Goal: Obtain resource: Download file/media

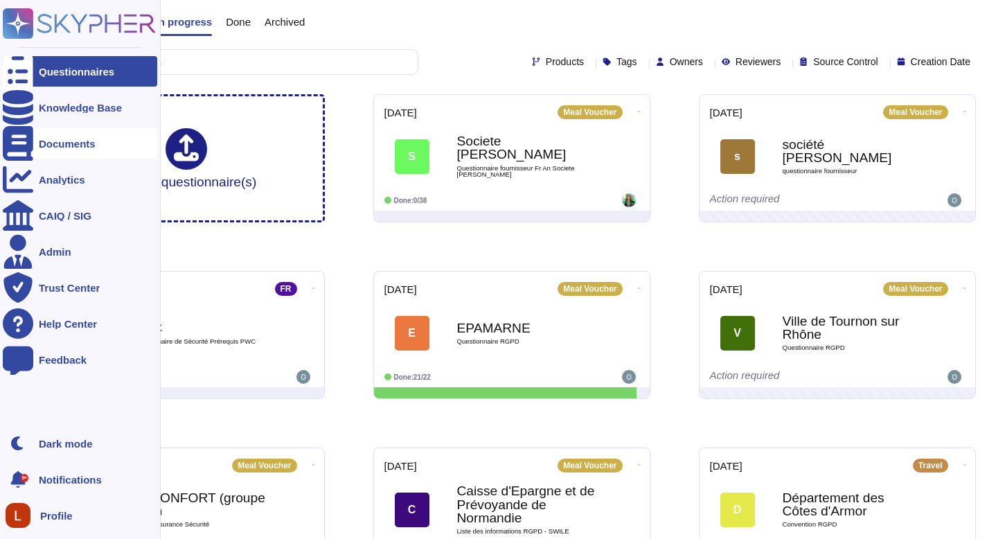
click at [94, 138] on div "Documents" at bounding box center [67, 143] width 57 height 10
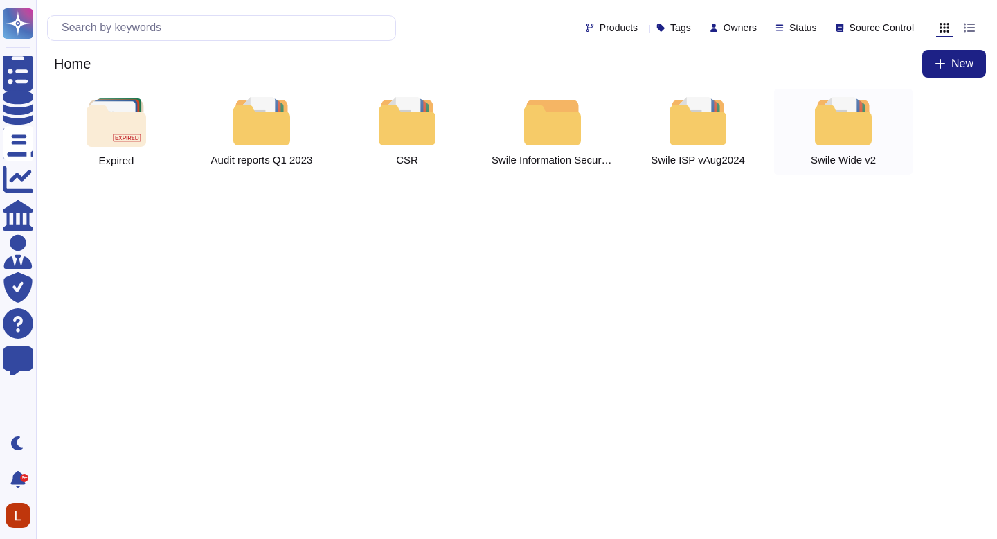
click at [857, 119] on div at bounding box center [843, 121] width 61 height 48
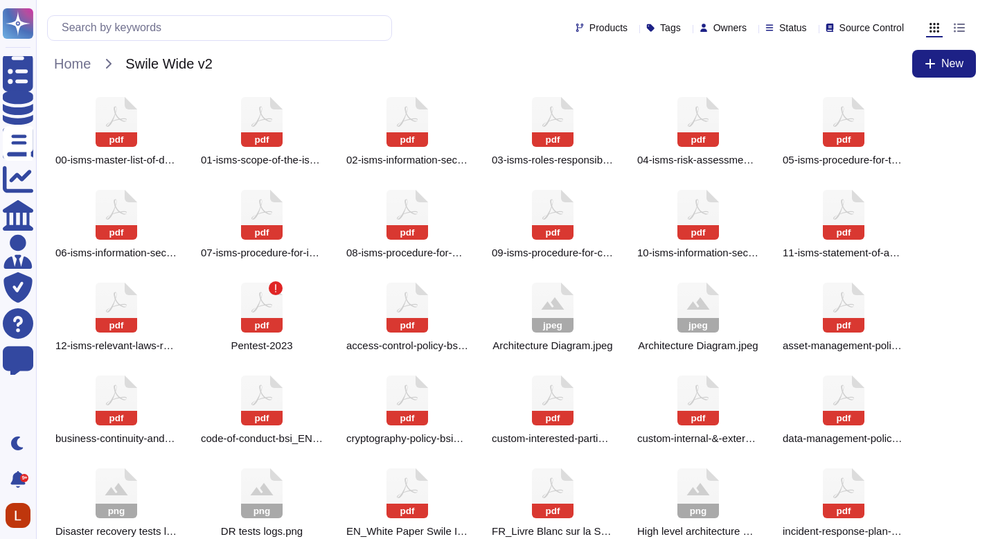
click at [857, 119] on icon at bounding box center [844, 122] width 42 height 50
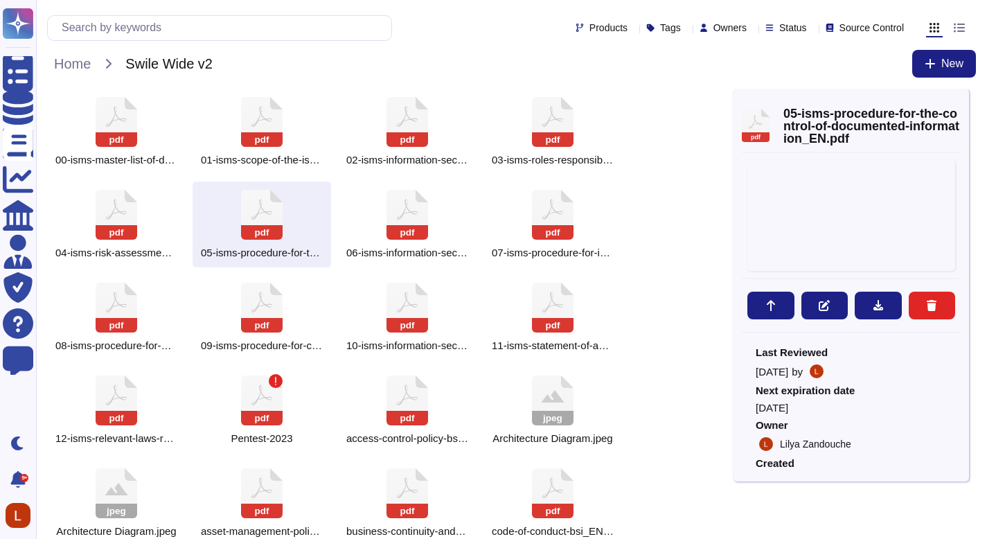
click at [960, 103] on icon at bounding box center [960, 103] width 0 height 0
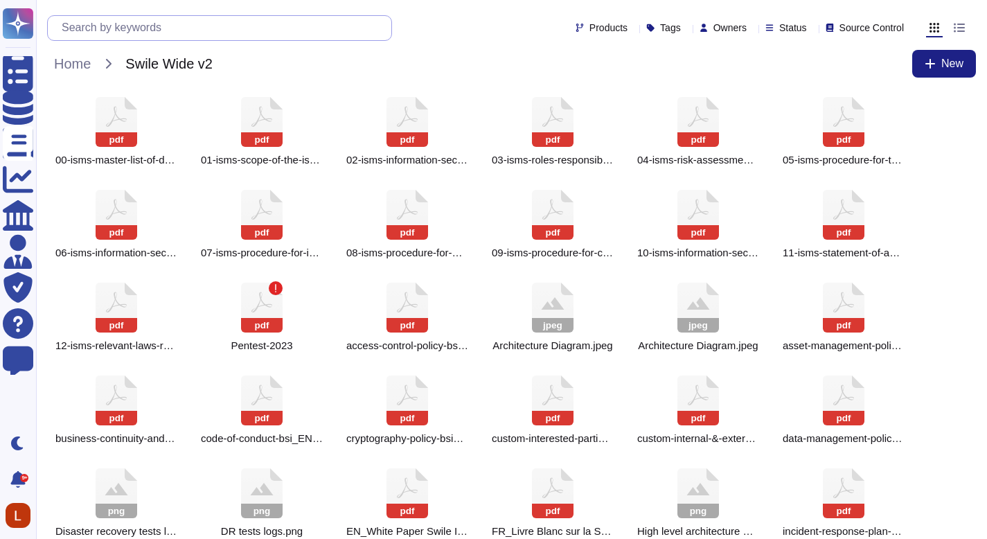
click at [219, 24] on input "text" at bounding box center [223, 28] width 337 height 24
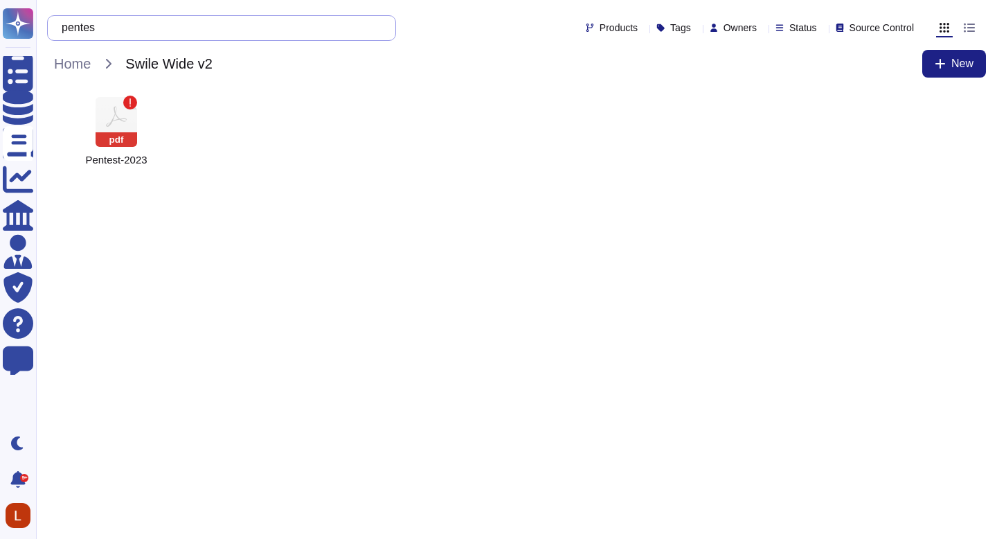
type input "pentest"
